Goal: Communication & Community: Answer question/provide support

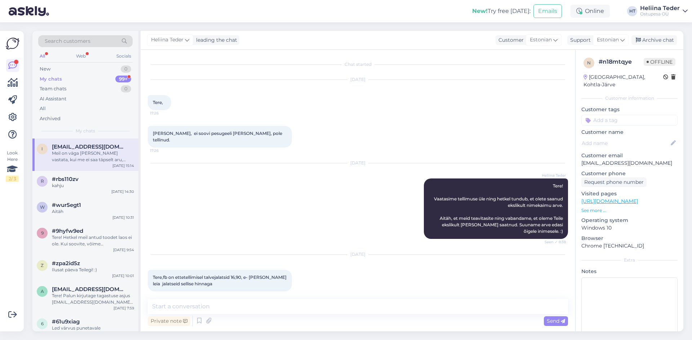
scroll to position [276, 0]
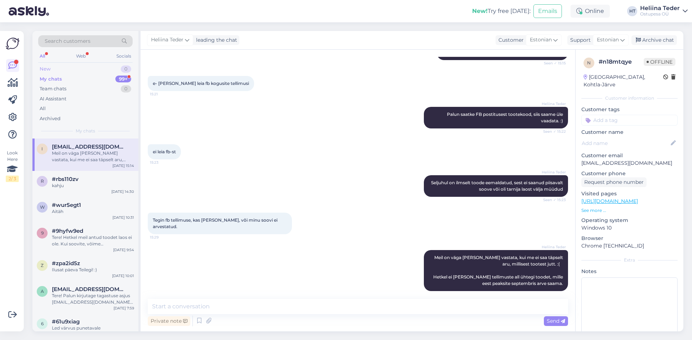
click at [57, 69] on div "New 0" at bounding box center [85, 69] width 94 height 10
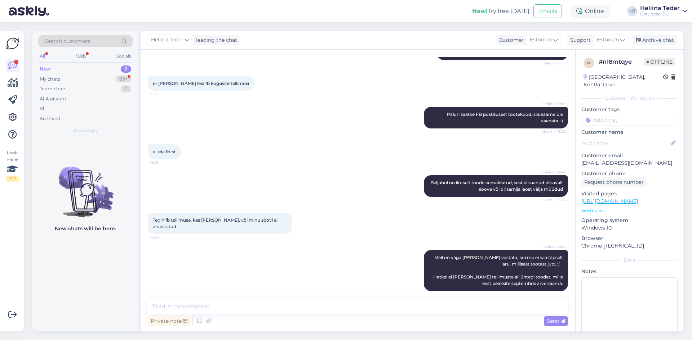
click at [81, 154] on img at bounding box center [85, 186] width 106 height 65
click at [50, 81] on div "My chats" at bounding box center [50, 79] width 21 height 7
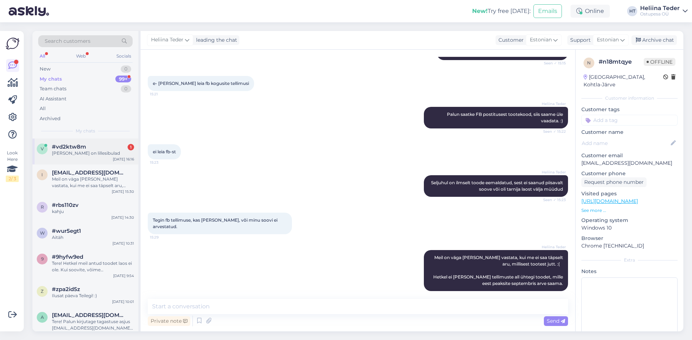
click at [87, 158] on div "v #vd2ktw8m 1 Tere kaugel on lillesibulad [DATE] 16:16" at bounding box center [85, 152] width 106 height 26
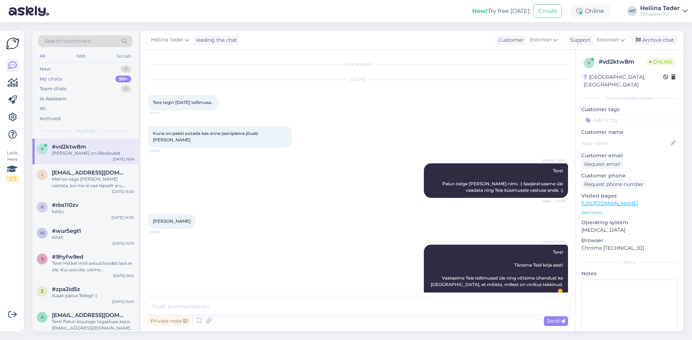
scroll to position [2448, 0]
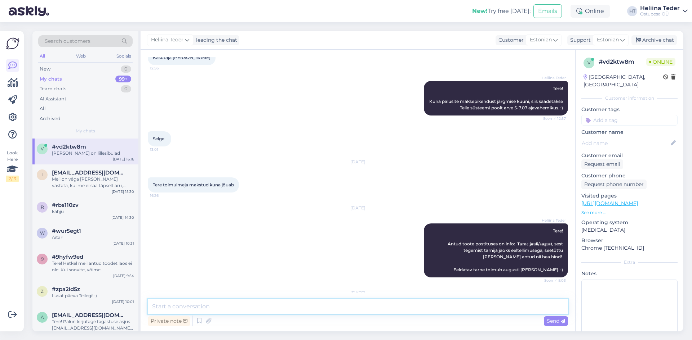
click at [237, 306] on textarea at bounding box center [358, 306] width 420 height 15
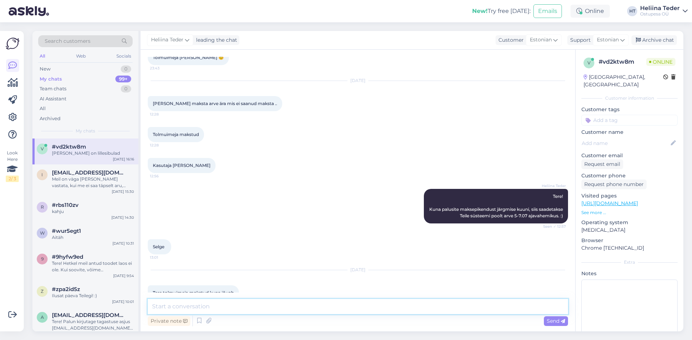
scroll to position [2340, 0]
drag, startPoint x: 198, startPoint y: 126, endPoint x: 174, endPoint y: 127, distance: 24.5
click at [174, 158] on div "[PERSON_NAME] 12:56" at bounding box center [182, 165] width 68 height 15
copy span "[PERSON_NAME]"
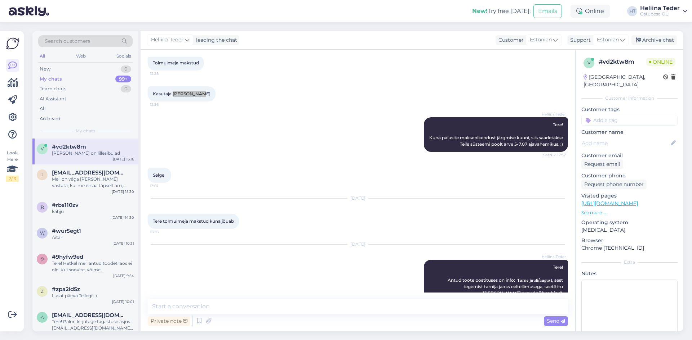
scroll to position [2448, 0]
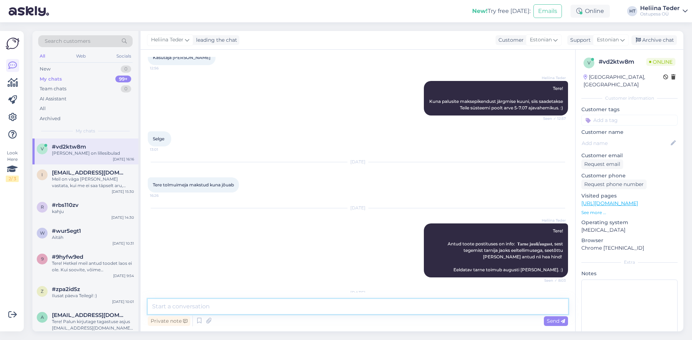
click at [190, 306] on textarea at bounding box center [358, 306] width 420 height 15
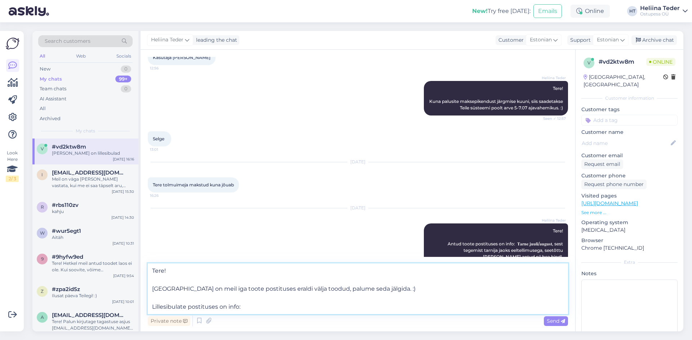
paste textarea "𝐓𝐀𝐑𝐍𝐄 𝐒𝐄𝐏𝐓𝐄𝐌𝐁𝐄𝐑/𝐎𝐊𝐓𝐎𝐎𝐁𝐄𝐑! 𝐏𝐑𝐄-𝐎𝐑𝐃𝐄𝐑 ❗ Tegemist tarnija jaoks eelmüügiga, [PERSO…"
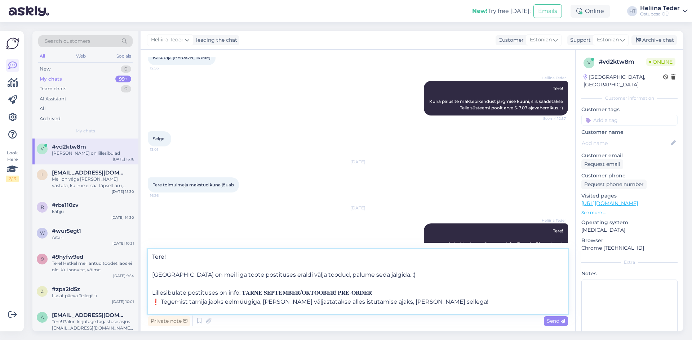
click at [163, 302] on textarea "Tere! [GEOGRAPHIC_DATA] on meil iga toote postituses eraldi välja toodud, palum…" at bounding box center [358, 282] width 420 height 65
click at [271, 302] on textarea "Tere! [GEOGRAPHIC_DATA] on meil iga toote postituses eraldi välja toodud, palum…" at bounding box center [358, 282] width 420 height 65
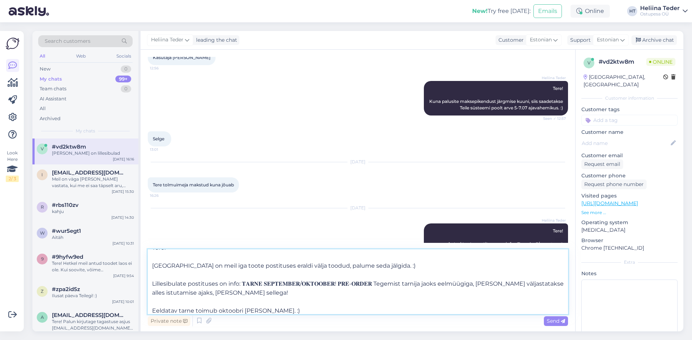
type textarea "Tere! [GEOGRAPHIC_DATA] on meil iga toote postituses eraldi välja toodud, palum…"
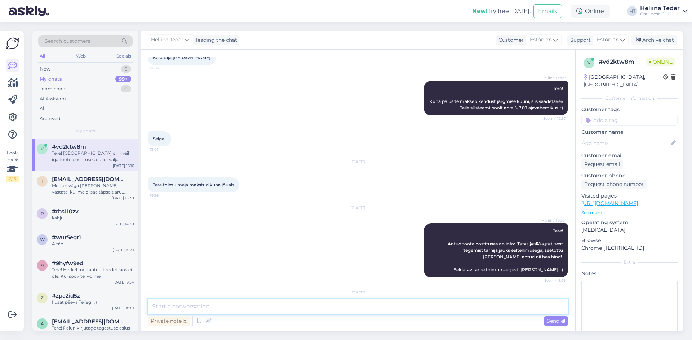
scroll to position [0, 0]
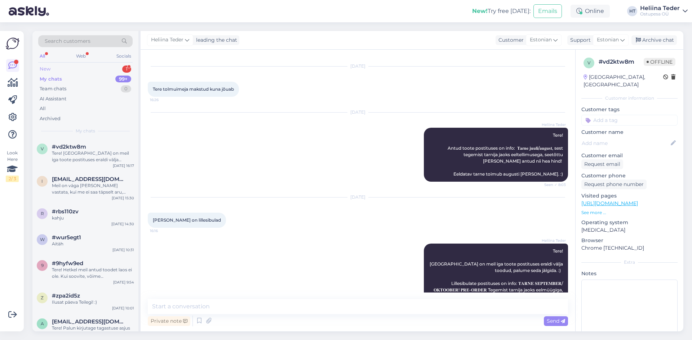
click at [62, 71] on div "New 1" at bounding box center [85, 69] width 94 height 10
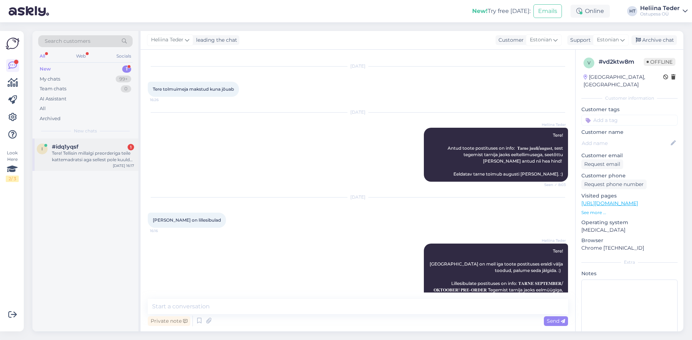
click at [84, 158] on div "Tere! Tellisin millalgi preorderiga teile kattemadratsi aga sellest pole kuulda…" at bounding box center [93, 156] width 82 height 13
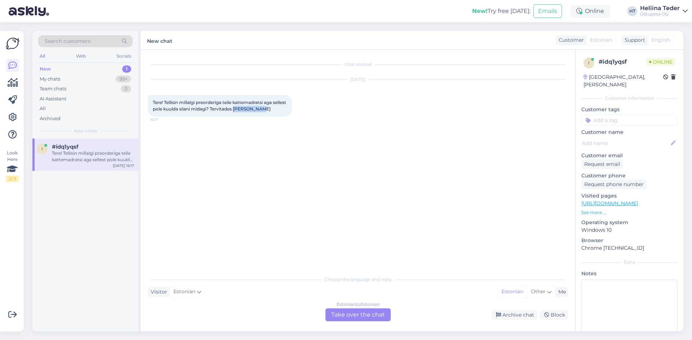
drag, startPoint x: 282, startPoint y: 109, endPoint x: 252, endPoint y: 109, distance: 29.9
click at [252, 109] on div "Tere! Tellisin millalgi preorderiga teile kattemadratsi aga sellest pole kuulda…" at bounding box center [220, 106] width 144 height 22
copy span "[PERSON_NAME]"
click at [337, 316] on div "Estonian to Estonian Take over the chat" at bounding box center [357, 315] width 65 height 13
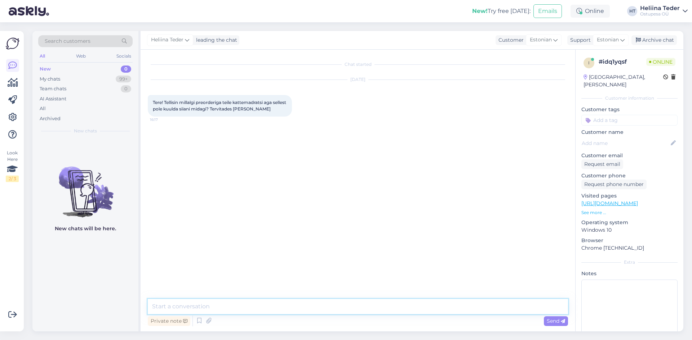
click at [236, 303] on textarea at bounding box center [358, 306] width 420 height 15
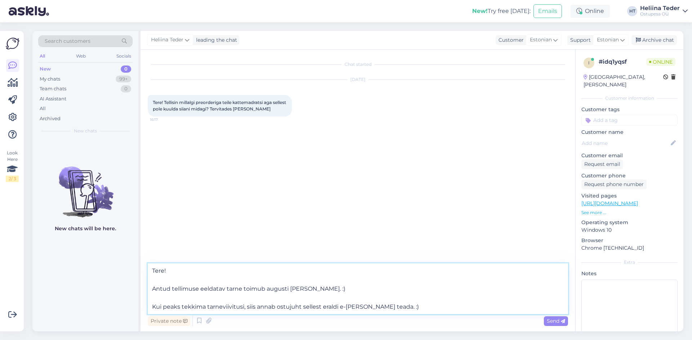
type textarea "Tere! Antud tellimuse eeldatav tarne toimub augusti [PERSON_NAME]. :) Kui peaks…"
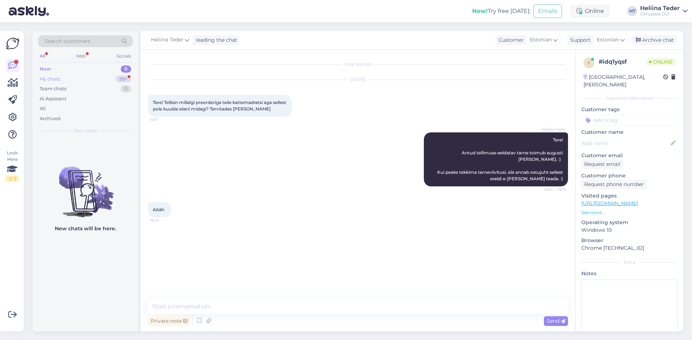
click at [61, 74] on div "My chats 99+" at bounding box center [85, 79] width 94 height 10
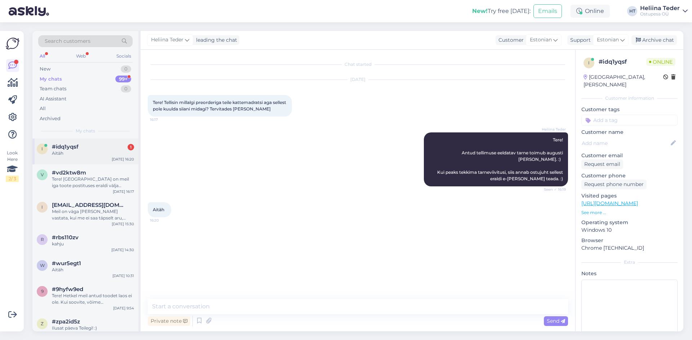
click at [79, 152] on div "Aitäh" at bounding box center [93, 153] width 82 height 6
click at [66, 185] on div "Tere! [GEOGRAPHIC_DATA] on meil iga toote postituses eraldi välja toodud, palum…" at bounding box center [93, 182] width 82 height 13
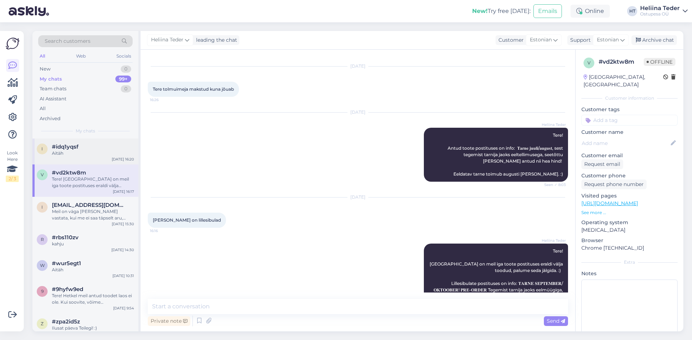
click at [77, 156] on div "Aitäh" at bounding box center [93, 153] width 82 height 6
